Goal: Transaction & Acquisition: Purchase product/service

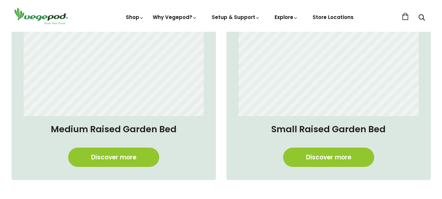
scroll to position [0, 105]
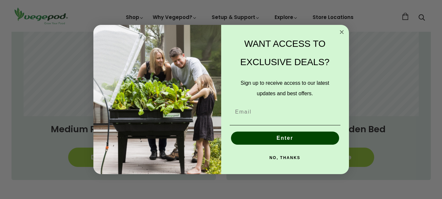
click at [344, 31] on circle "Close dialog" at bounding box center [342, 32] width 8 height 8
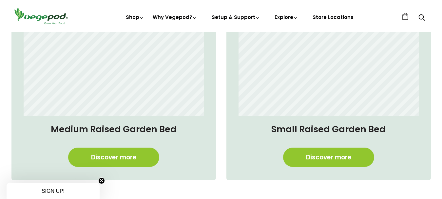
click at [342, 32] on header "Shop Vegepod Bundles Vegepods Stands & Trolleys Kitchen Garden Accessories & Ot…" at bounding box center [221, 16] width 442 height 32
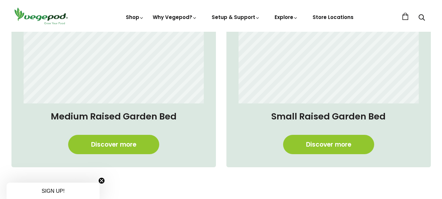
scroll to position [526, 0]
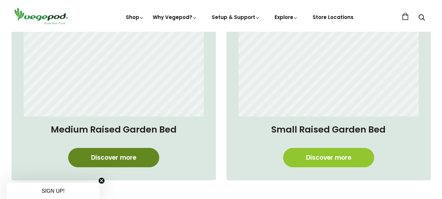
click at [125, 158] on link "Discover more" at bounding box center [113, 157] width 91 height 19
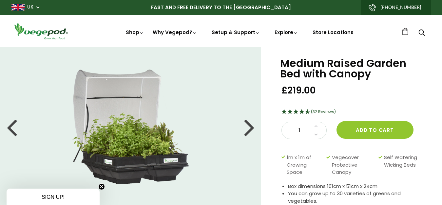
click at [249, 128] on div at bounding box center [249, 127] width 10 height 30
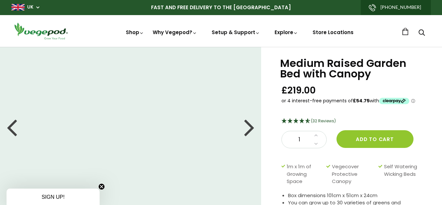
click at [249, 128] on div at bounding box center [249, 127] width 10 height 30
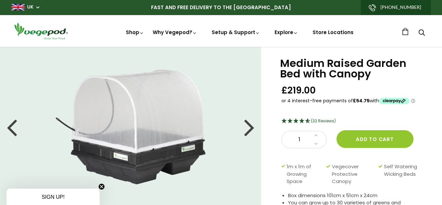
click at [249, 128] on div at bounding box center [249, 127] width 10 height 30
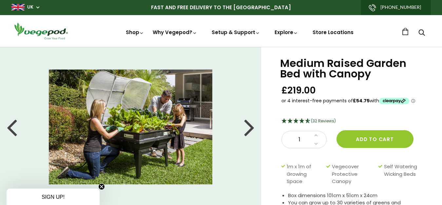
click at [249, 128] on div at bounding box center [249, 127] width 10 height 30
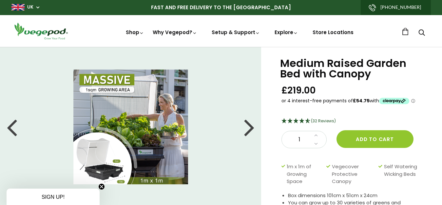
click at [249, 128] on div at bounding box center [249, 127] width 10 height 30
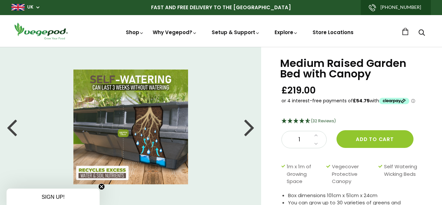
click at [249, 128] on div at bounding box center [249, 127] width 10 height 30
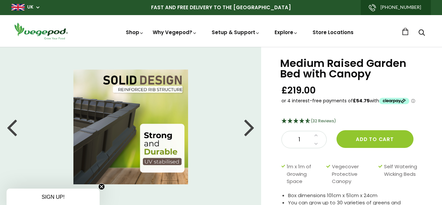
click at [249, 129] on div at bounding box center [249, 127] width 10 height 30
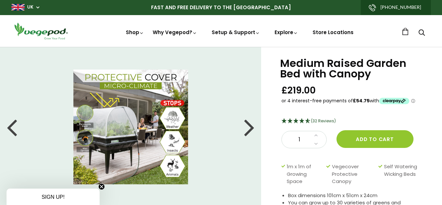
click at [249, 129] on div at bounding box center [249, 127] width 10 height 30
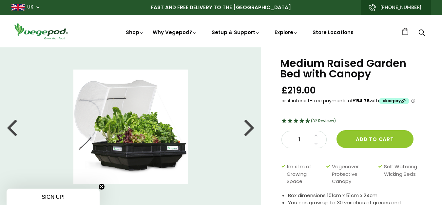
click at [249, 129] on div at bounding box center [249, 127] width 10 height 30
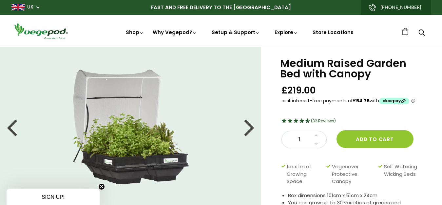
click at [249, 129] on div at bounding box center [249, 127] width 10 height 30
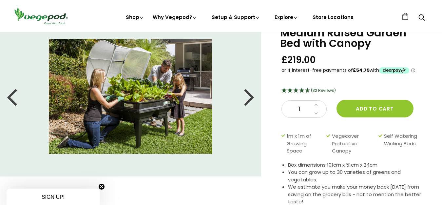
scroll to position [13, 0]
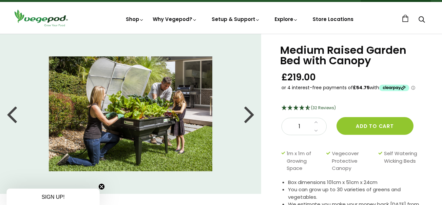
click at [250, 114] on div at bounding box center [249, 114] width 10 height 30
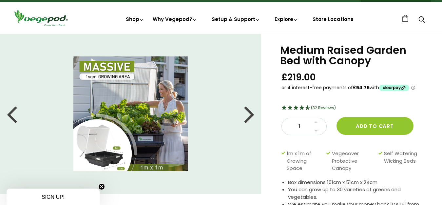
click at [250, 114] on div at bounding box center [249, 114] width 10 height 30
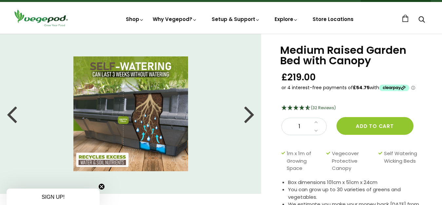
click at [250, 114] on div at bounding box center [249, 114] width 10 height 30
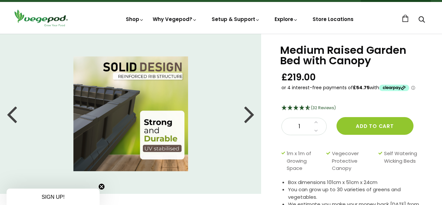
click at [250, 114] on div at bounding box center [249, 114] width 10 height 30
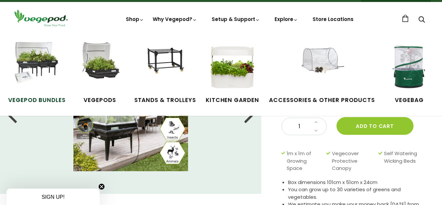
click at [54, 68] on img at bounding box center [36, 66] width 49 height 49
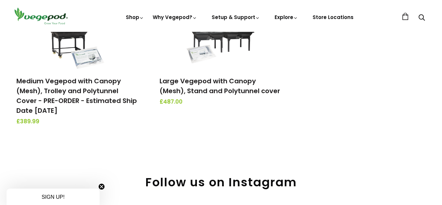
scroll to position [236, 0]
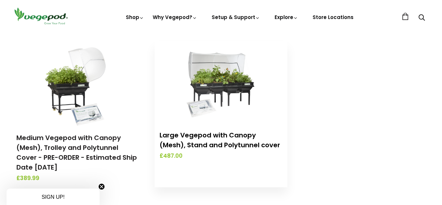
click at [212, 134] on link "Large Vegepod with Canopy (Mesh), Stand and Polytunnel cover" at bounding box center [220, 140] width 121 height 19
